Goal: Navigation & Orientation: Find specific page/section

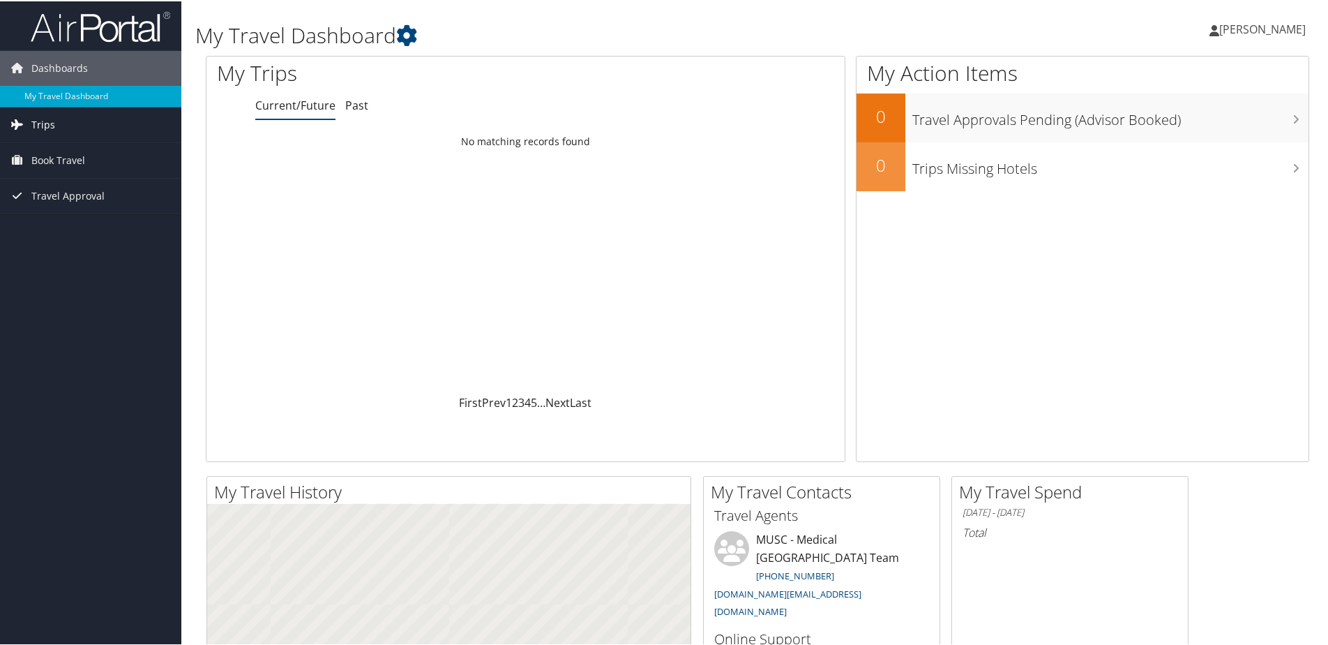
drag, startPoint x: 0, startPoint y: 0, endPoint x: 68, endPoint y: 121, distance: 139.3
click at [68, 121] on link "Trips" at bounding box center [90, 123] width 181 height 35
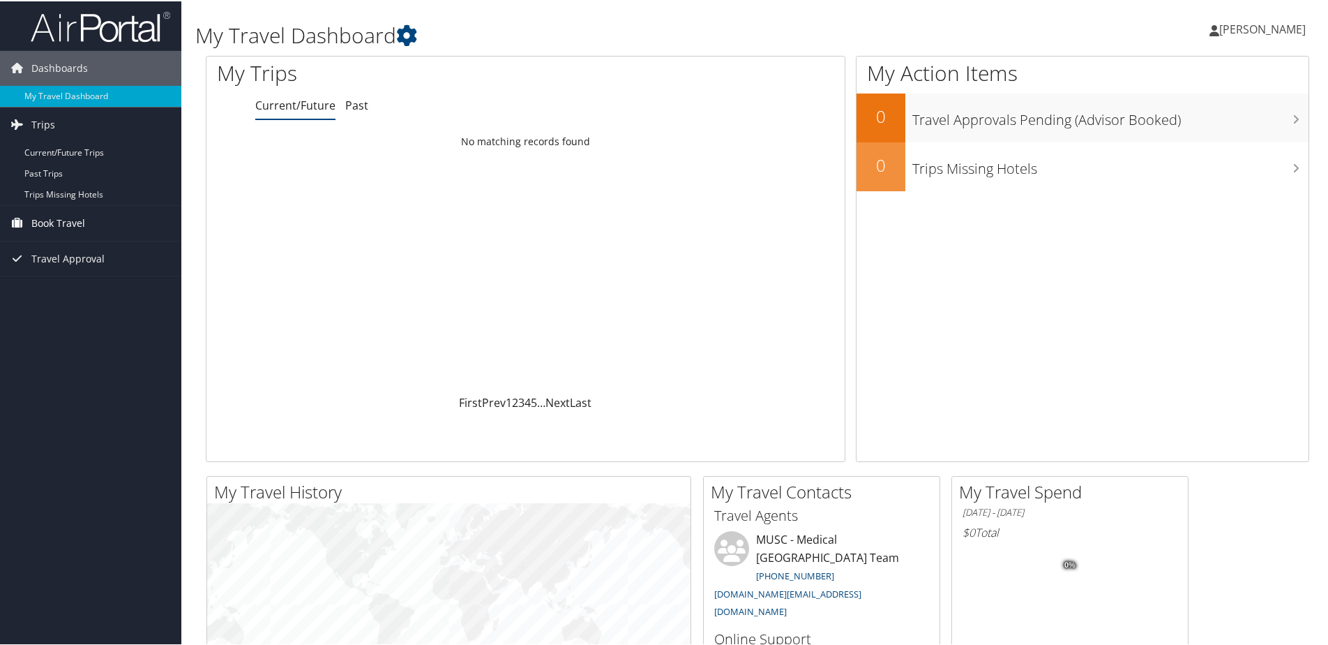
click at [74, 226] on span "Book Travel" at bounding box center [58, 221] width 54 height 35
click at [67, 146] on link "Current/Future Trips" at bounding box center [90, 151] width 181 height 21
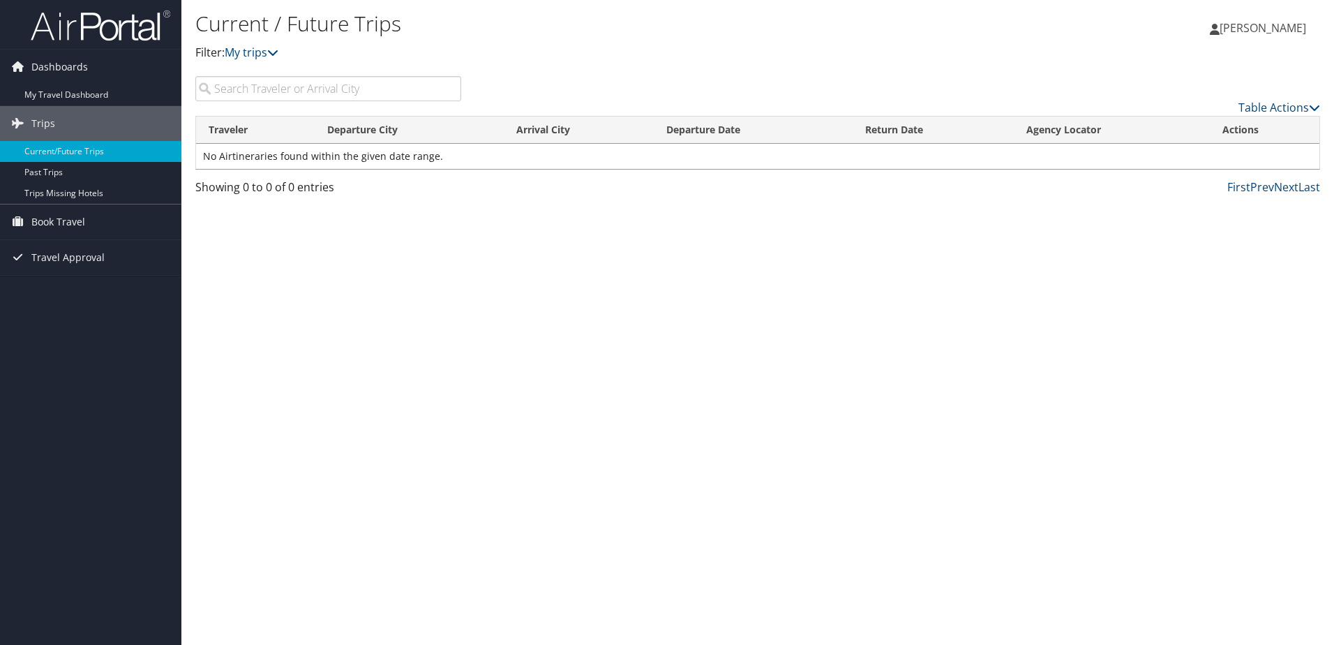
click at [376, 52] on p "Filter: My trips" at bounding box center [570, 53] width 750 height 18
click at [73, 225] on span "Book Travel" at bounding box center [58, 221] width 54 height 35
click at [55, 320] on span "Travel Approval" at bounding box center [67, 320] width 73 height 35
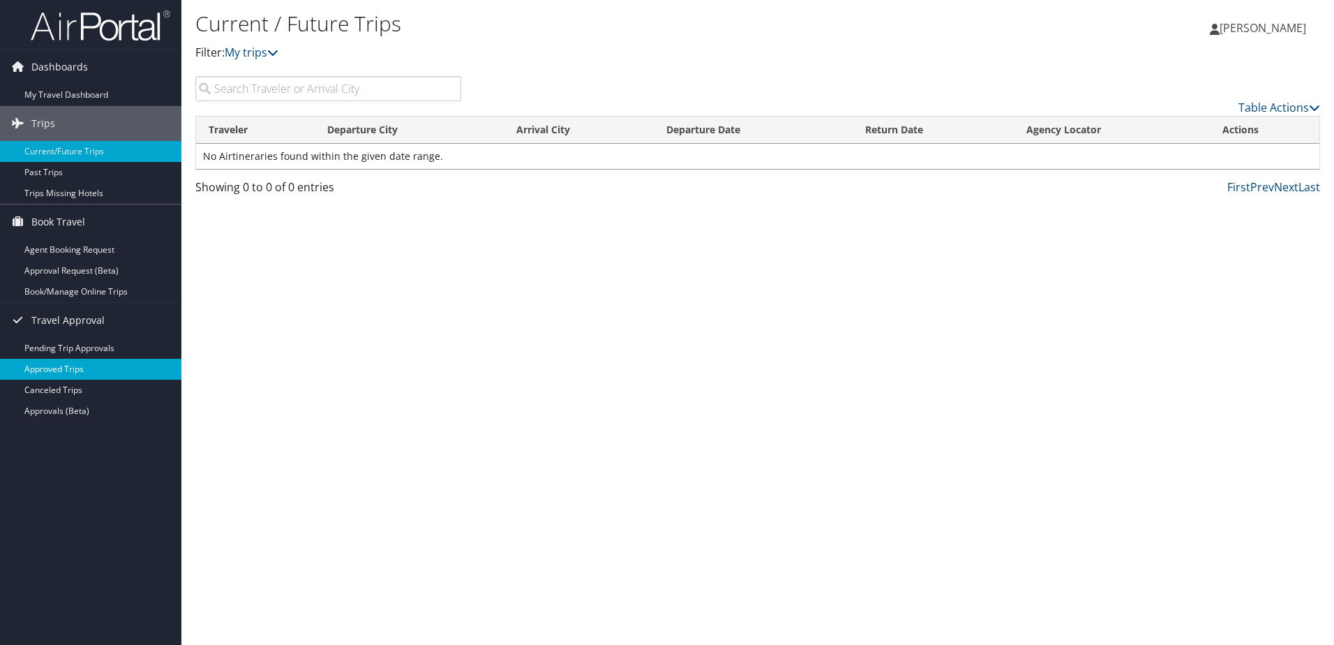
click at [109, 361] on link "Approved Trips" at bounding box center [90, 369] width 181 height 21
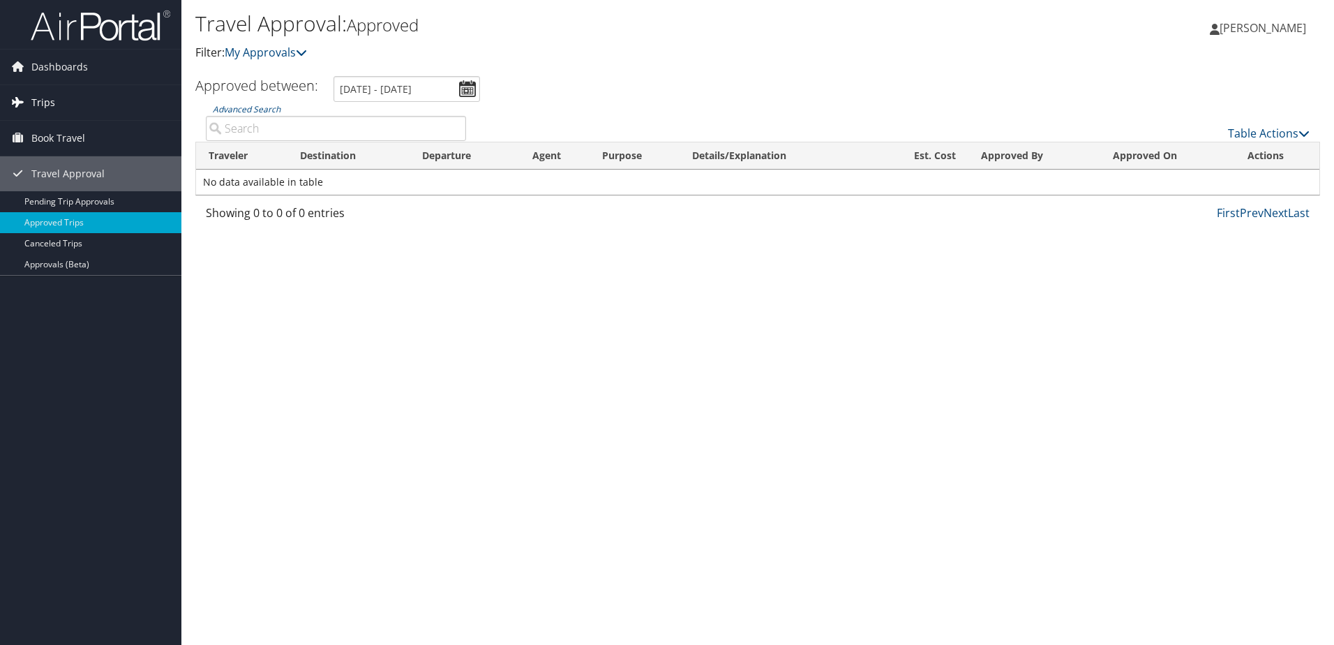
click at [63, 110] on link "Trips" at bounding box center [90, 102] width 181 height 35
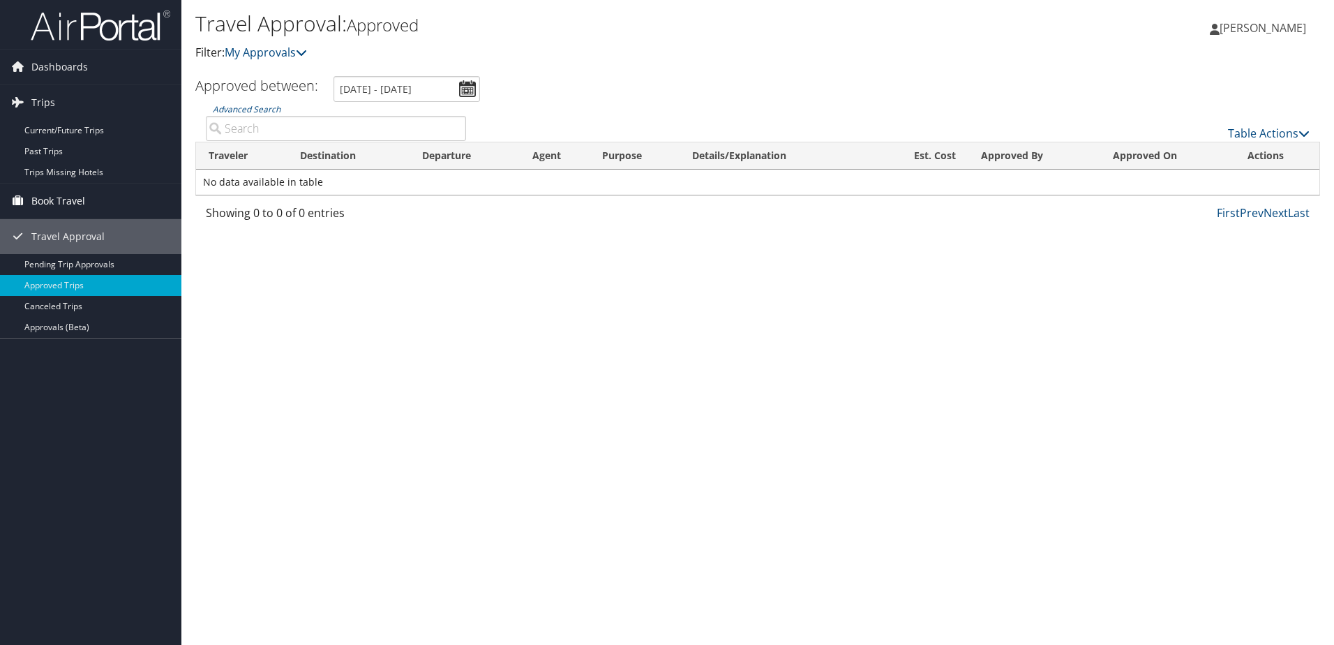
click at [62, 202] on span "Book Travel" at bounding box center [58, 201] width 54 height 35
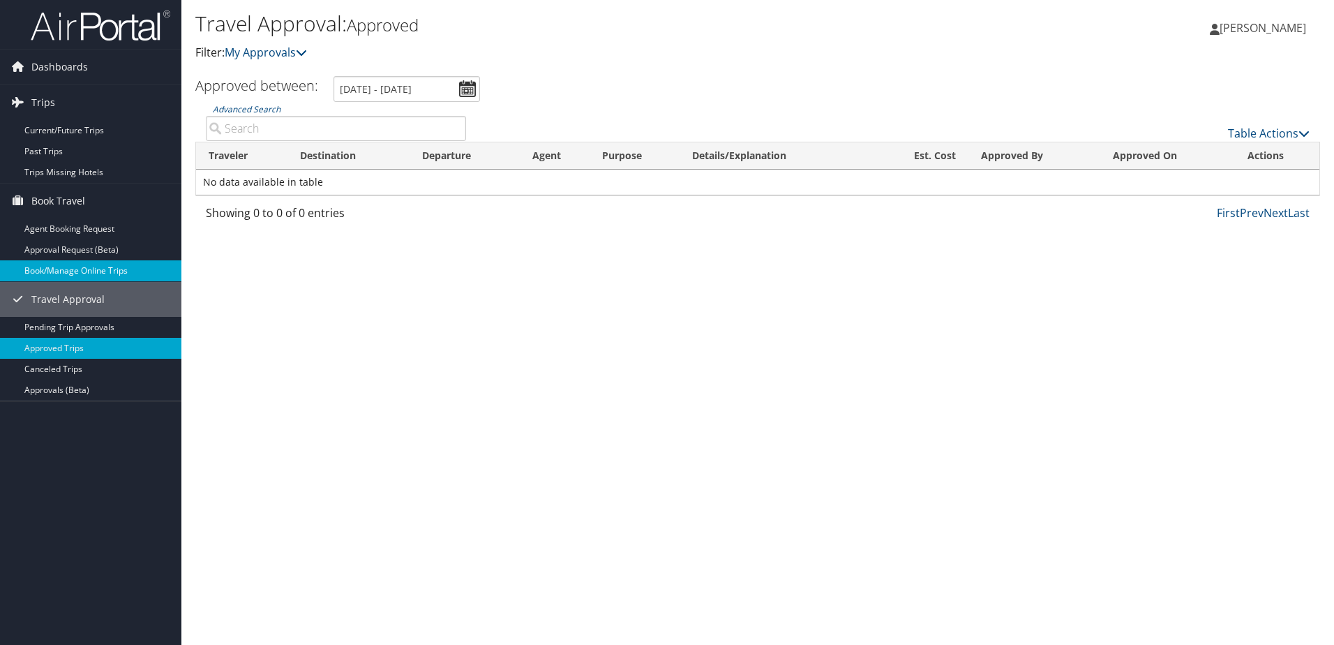
click at [75, 271] on link "Book/Manage Online Trips" at bounding box center [90, 270] width 181 height 21
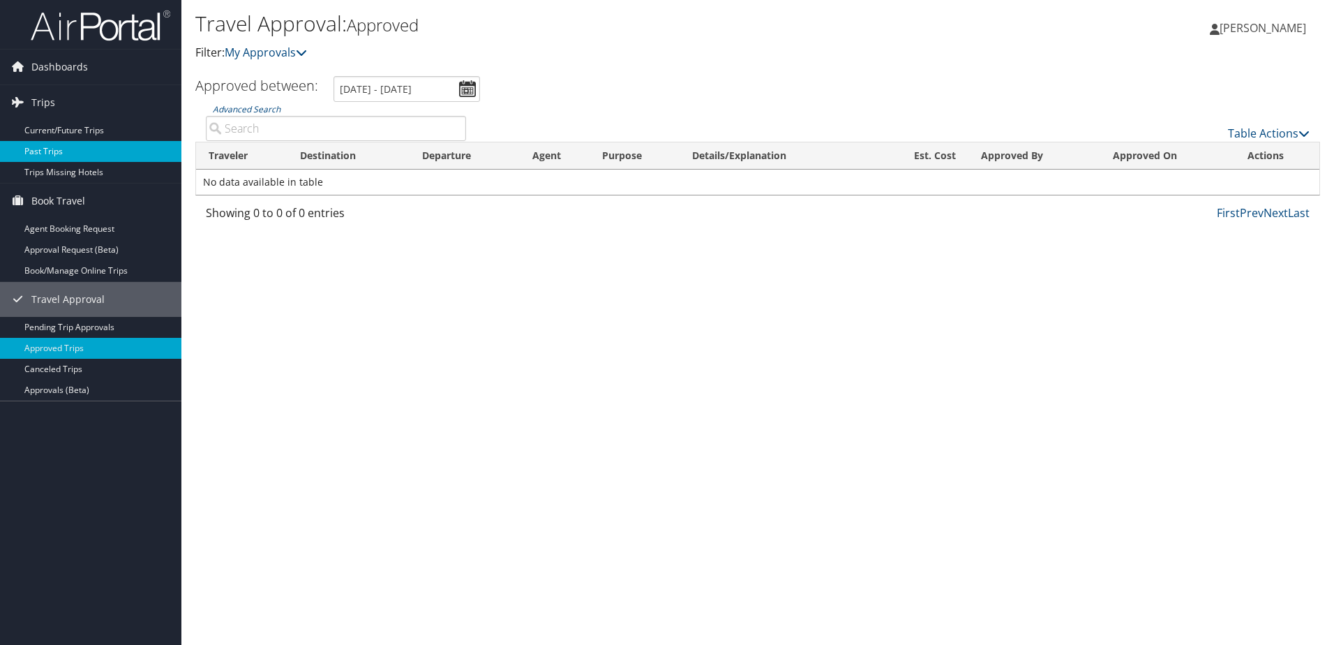
click at [56, 146] on link "Past Trips" at bounding box center [90, 151] width 181 height 21
